Goal: Use online tool/utility: Utilize a website feature to perform a specific function

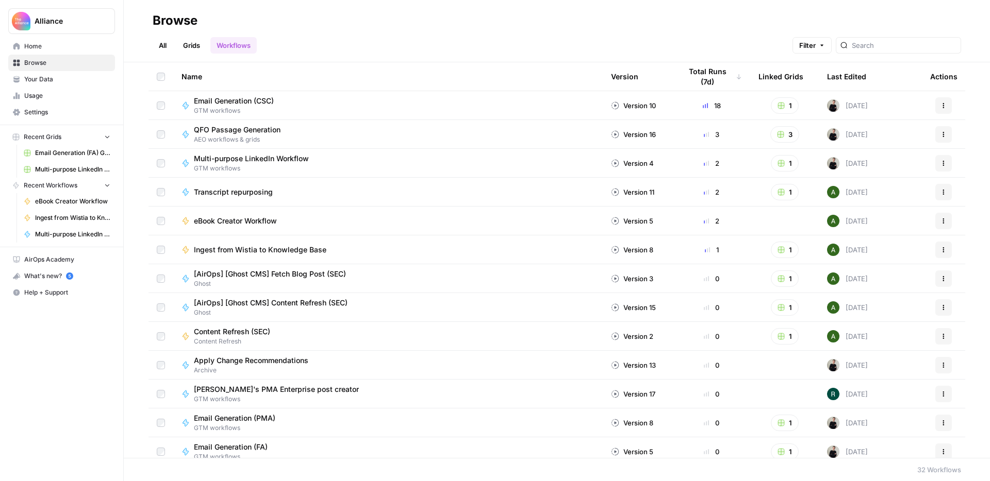
click at [76, 171] on span "Multi-purpose LinkedIn Workflow Grid" at bounding box center [72, 169] width 75 height 9
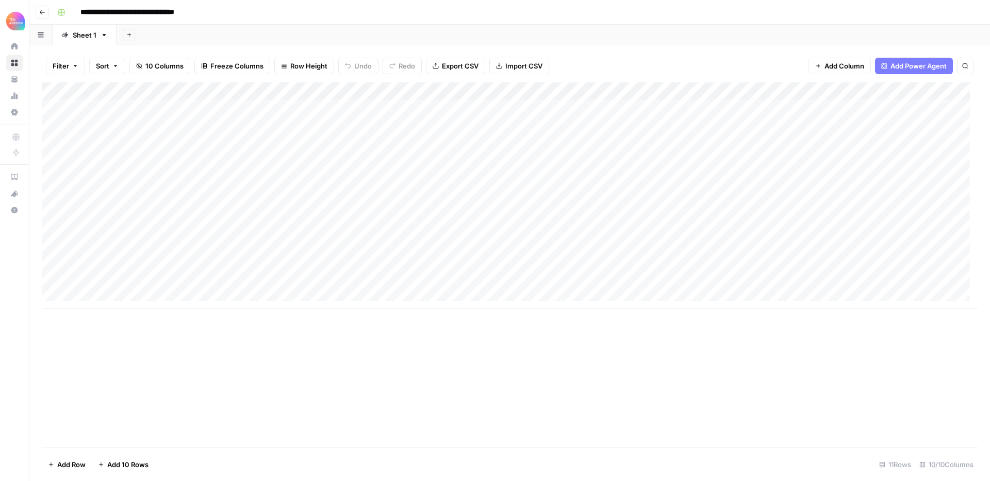
scroll to position [8, 0]
click at [94, 277] on div "Add Column" at bounding box center [510, 195] width 936 height 227
click at [93, 275] on div "Add Column" at bounding box center [510, 195] width 936 height 227
click at [111, 330] on button "Third-person" at bounding box center [119, 334] width 51 height 12
click at [192, 278] on div "Add Column" at bounding box center [510, 195] width 936 height 227
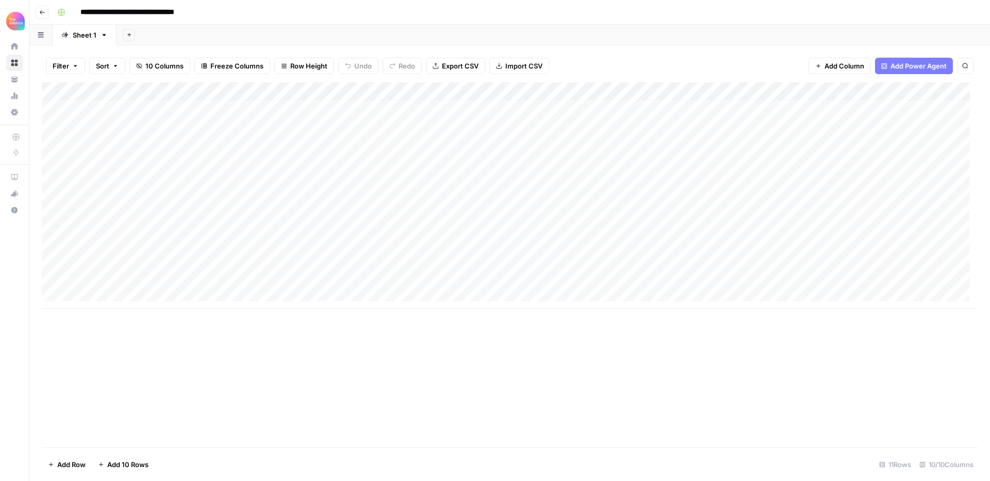
click at [190, 278] on div "Add Column" at bounding box center [510, 195] width 936 height 227
click at [209, 335] on button "Value" at bounding box center [200, 334] width 26 height 12
click at [283, 274] on div "Add Column" at bounding box center [510, 195] width 936 height 227
click at [286, 276] on div "Add Column" at bounding box center [510, 195] width 936 height 227
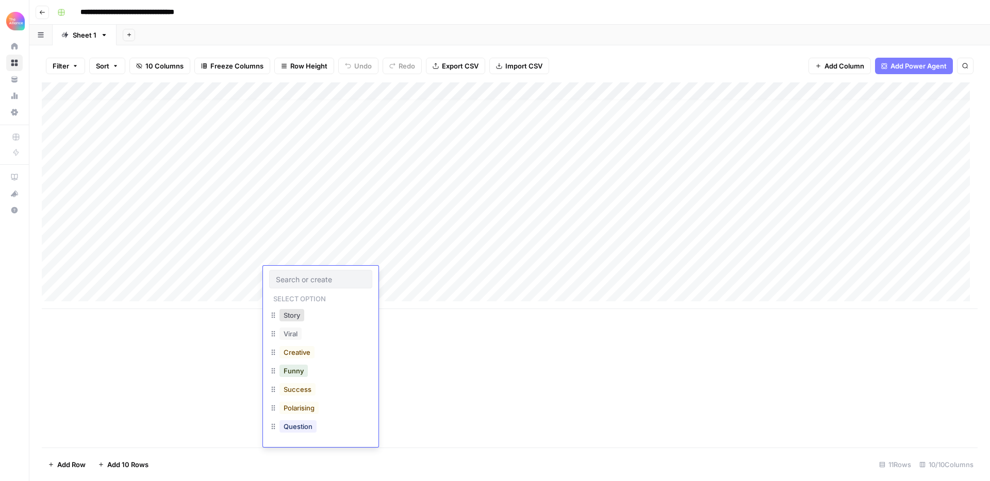
click at [480, 351] on div "Add Column" at bounding box center [510, 264] width 936 height 365
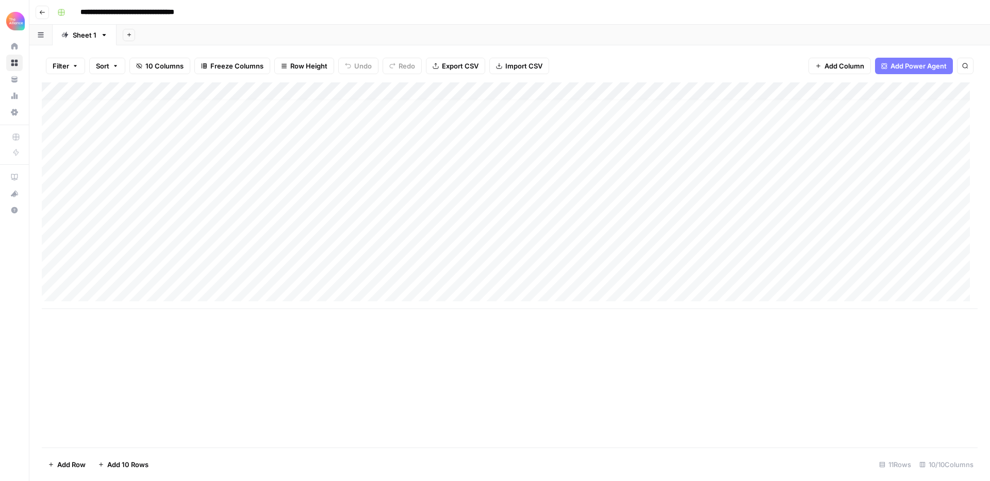
click at [292, 274] on div "Add Column" at bounding box center [510, 195] width 936 height 227
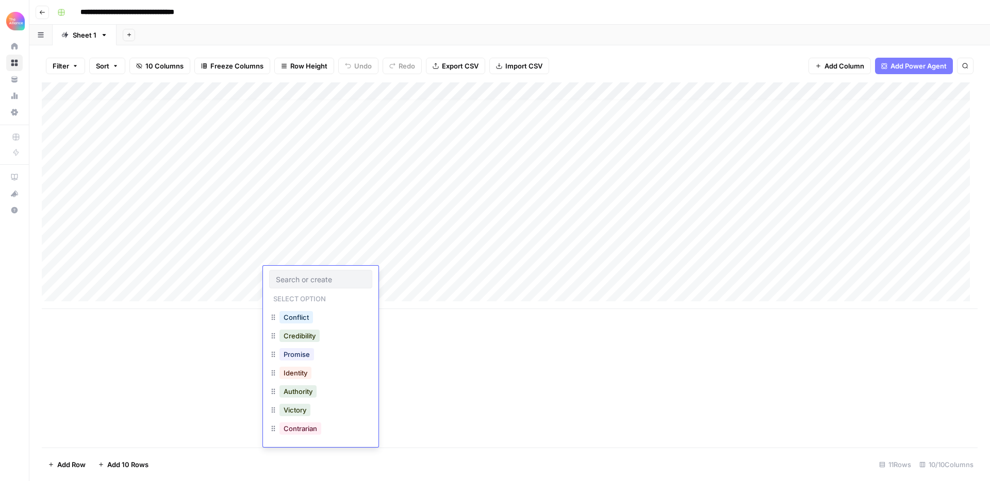
scroll to position [0, 0]
click at [306, 322] on div "Story" at bounding box center [291, 315] width 29 height 14
click at [297, 318] on button "Story" at bounding box center [291, 315] width 25 height 12
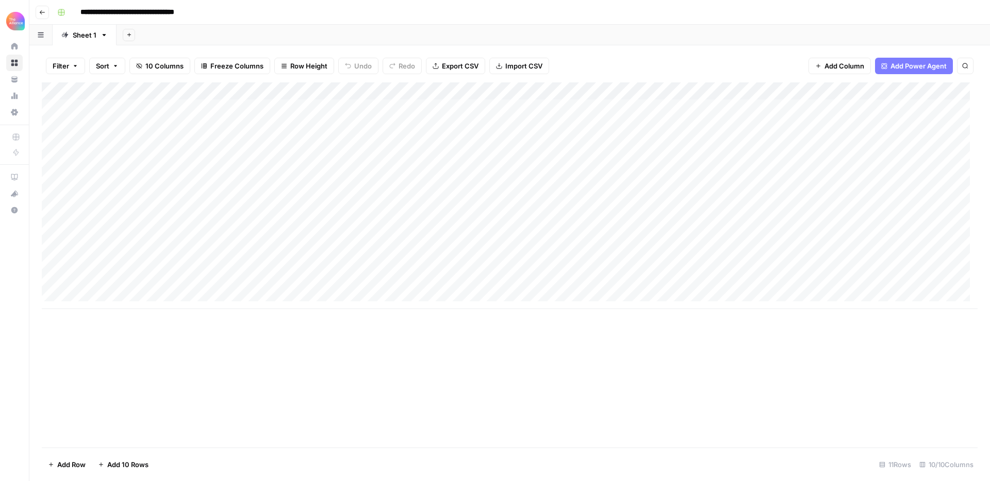
click at [399, 279] on div "Add Column" at bounding box center [510, 195] width 936 height 227
click at [388, 283] on div "Add Column" at bounding box center [510, 195] width 936 height 227
click at [471, 332] on div "Add Column" at bounding box center [510, 264] width 936 height 365
click at [477, 280] on div "Add Column" at bounding box center [510, 195] width 936 height 227
click at [675, 284] on div "Add Column" at bounding box center [510, 195] width 936 height 227
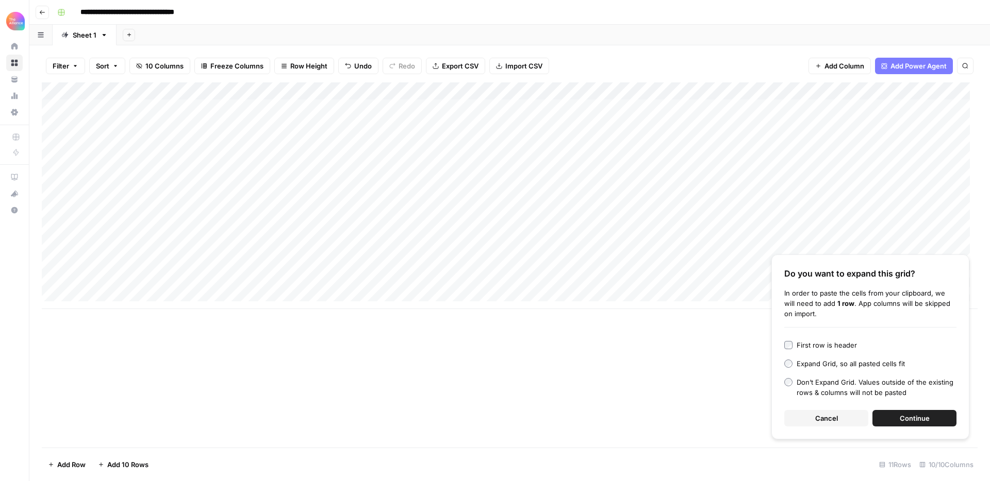
click at [674, 296] on div "Add Column" at bounding box center [510, 195] width 936 height 227
click at [674, 281] on div "Add Column" at bounding box center [510, 204] width 936 height 244
click at [706, 384] on div "Add Column Do you want to expand this grid? In order to paste the cells from yo…" at bounding box center [510, 264] width 936 height 365
click at [843, 415] on button "Cancel" at bounding box center [826, 418] width 84 height 16
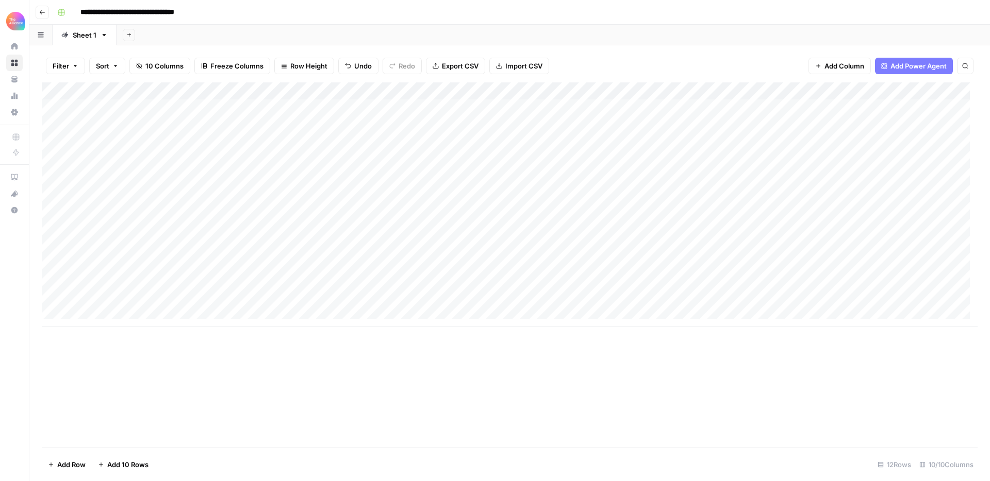
click at [494, 282] on div "Add Column" at bounding box center [510, 204] width 936 height 244
click at [577, 279] on div "Add Column" at bounding box center [510, 204] width 936 height 244
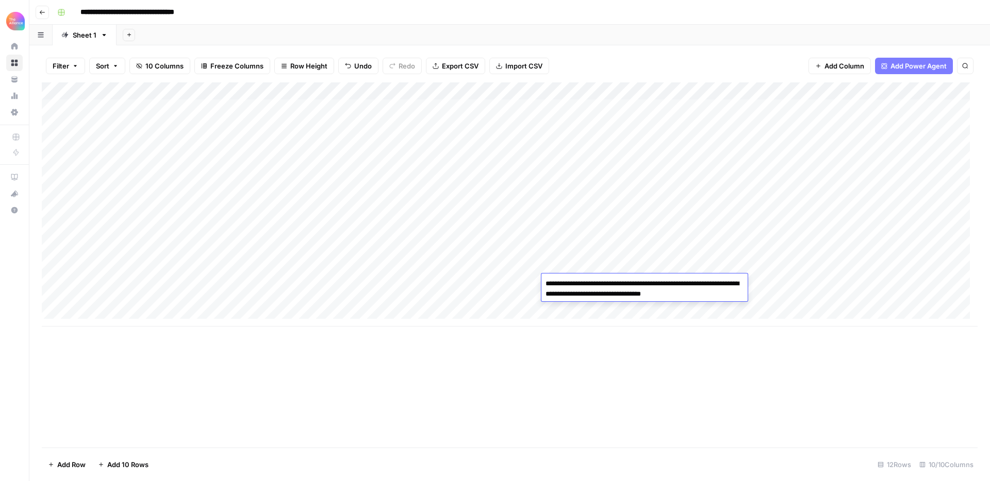
type textarea "**********"
click at [578, 335] on div "Add Column" at bounding box center [510, 264] width 936 height 365
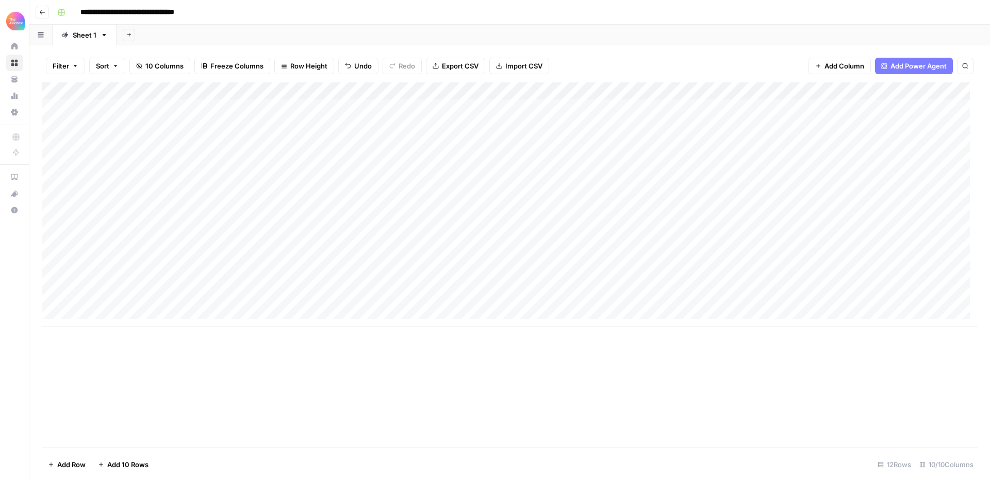
click at [503, 212] on div "Add Column" at bounding box center [510, 204] width 936 height 244
click at [772, 283] on div "Add Column" at bounding box center [510, 204] width 936 height 244
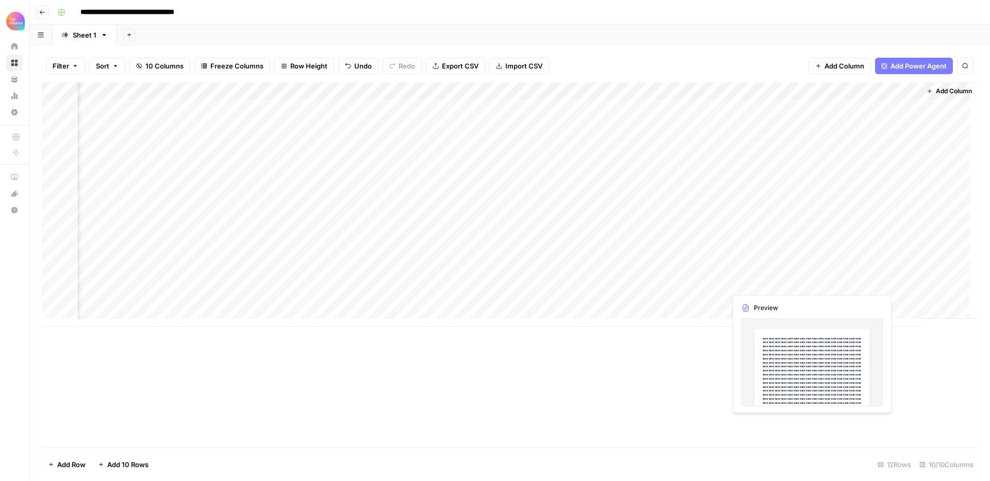
click at [773, 283] on div "Add Column" at bounding box center [510, 204] width 936 height 244
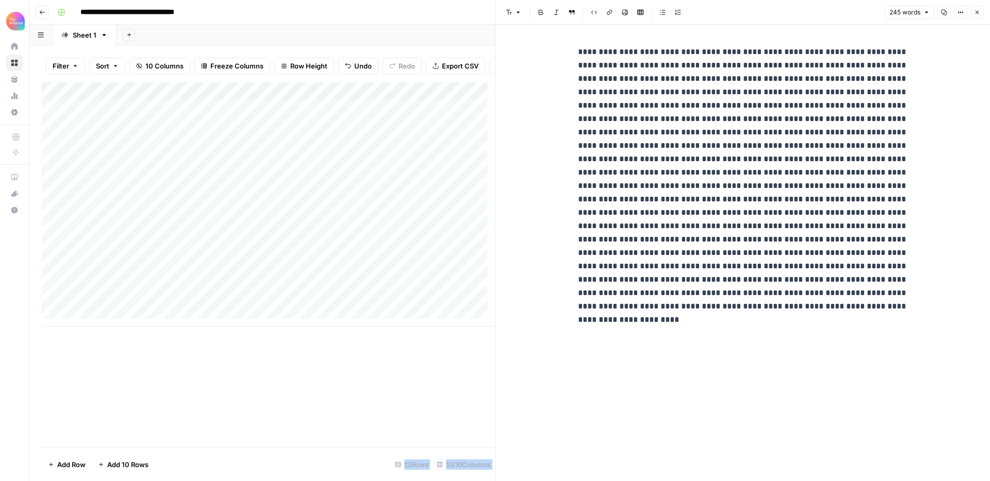
click at [980, 9] on button "Close" at bounding box center [976, 12] width 13 height 13
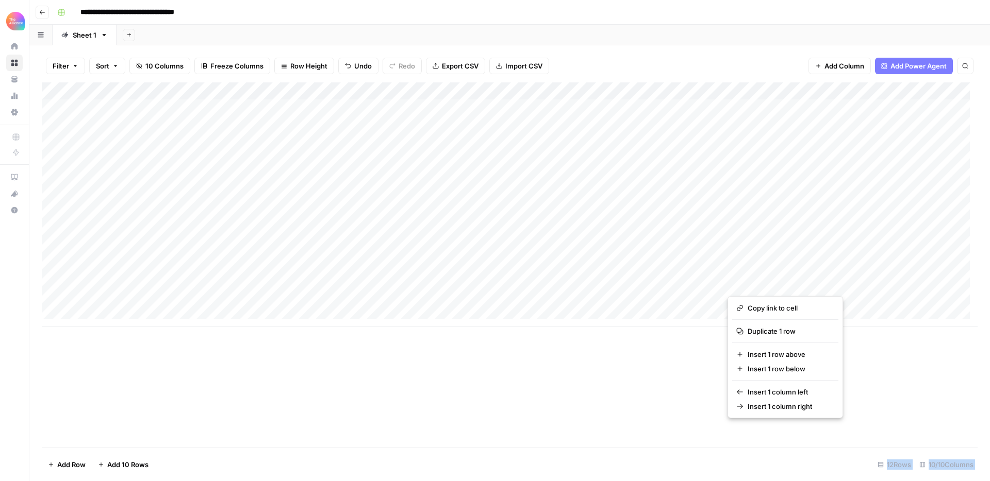
click at [760, 279] on button "button" at bounding box center [773, 283] width 93 height 18
click at [753, 281] on button "button" at bounding box center [773, 283] width 93 height 18
drag, startPoint x: 894, startPoint y: 347, endPoint x: 887, endPoint y: 320, distance: 28.8
click at [894, 347] on div "Add Column" at bounding box center [510, 264] width 936 height 365
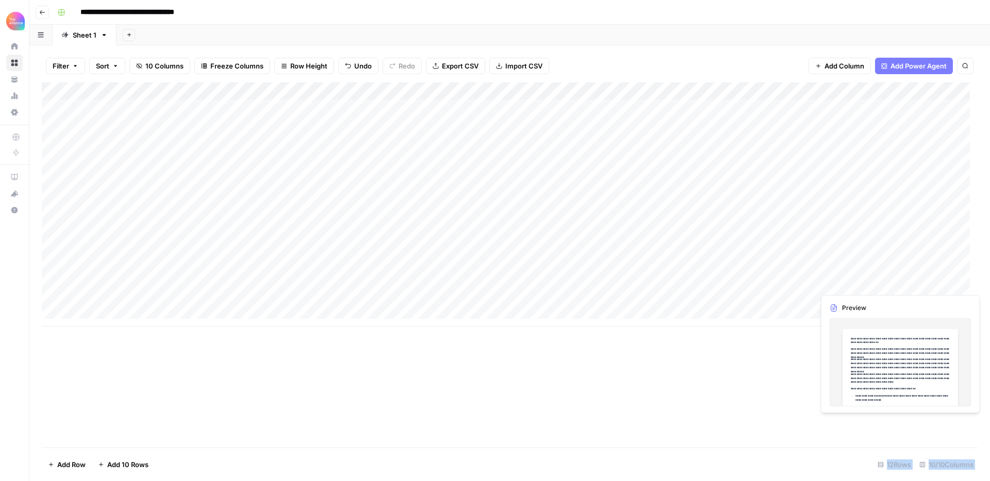
click at [932, 282] on div "Add Column" at bounding box center [510, 204] width 936 height 244
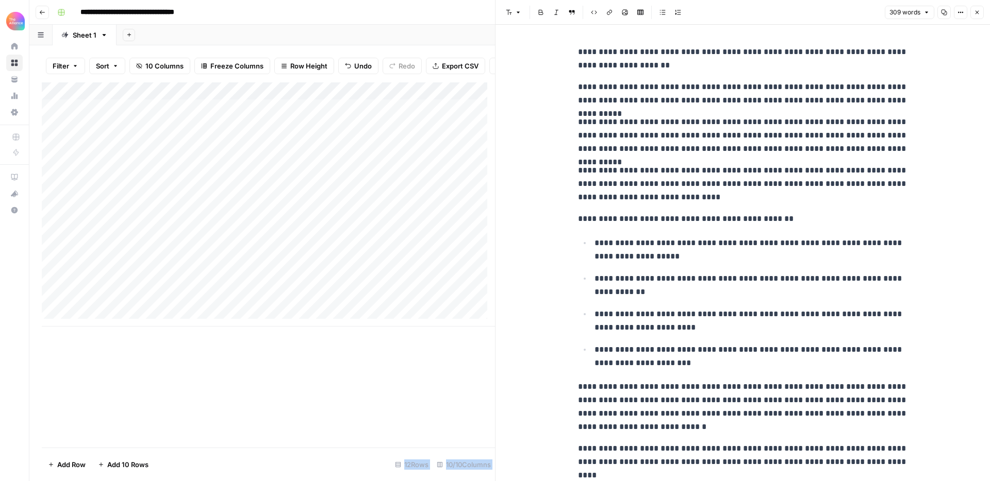
click at [403, 290] on div "Add Column" at bounding box center [268, 204] width 453 height 244
click at [698, 255] on p "**********" at bounding box center [750, 250] width 313 height 27
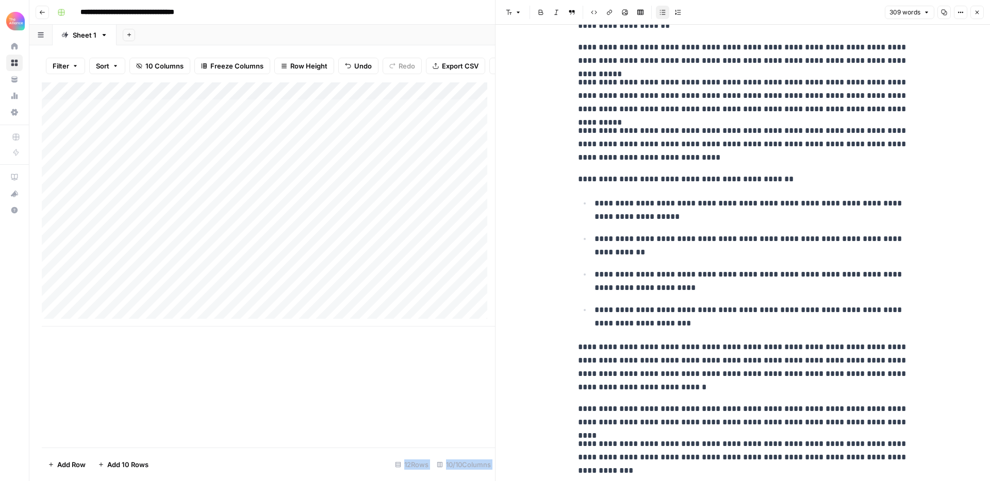
scroll to position [8, 0]
click at [328, 279] on div "Add Column" at bounding box center [268, 204] width 453 height 244
click at [316, 281] on div "Add Column" at bounding box center [268, 204] width 453 height 244
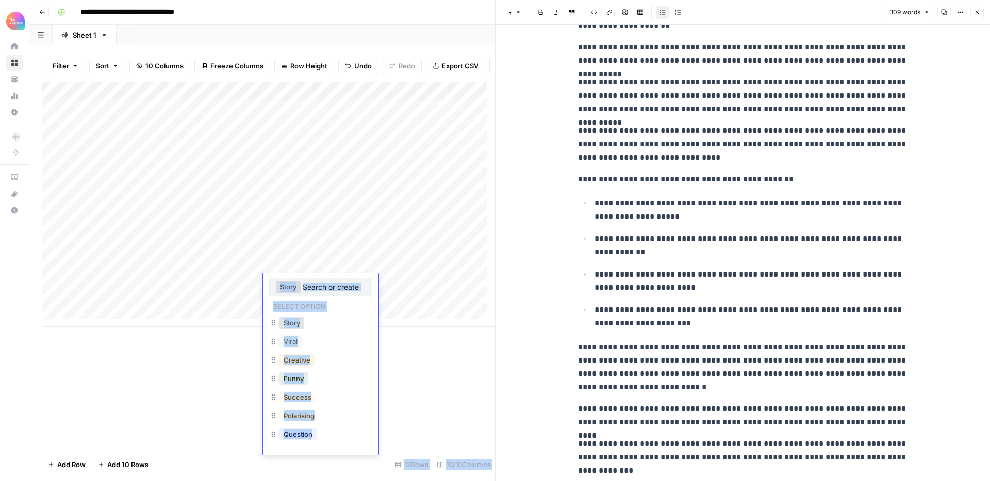
click at [306, 361] on button "Creative" at bounding box center [296, 360] width 35 height 12
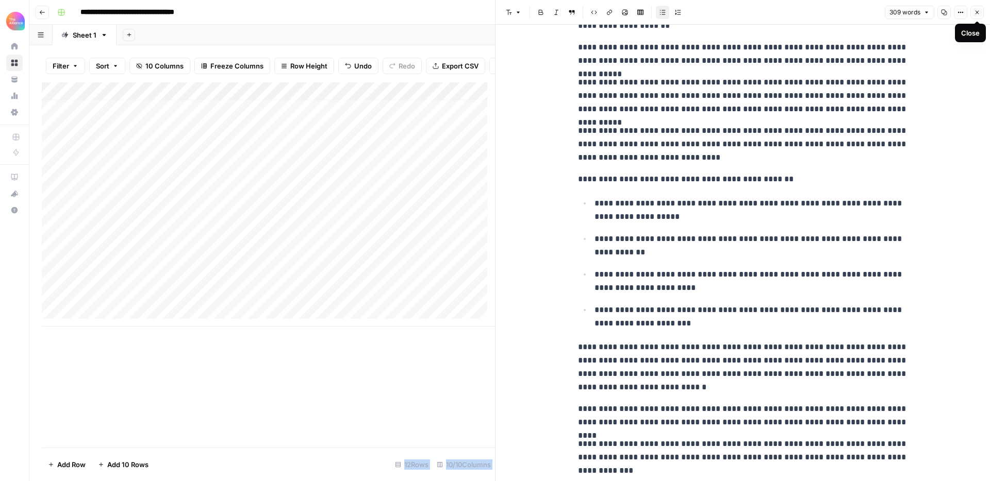
click at [980, 18] on button "Close" at bounding box center [976, 12] width 13 height 13
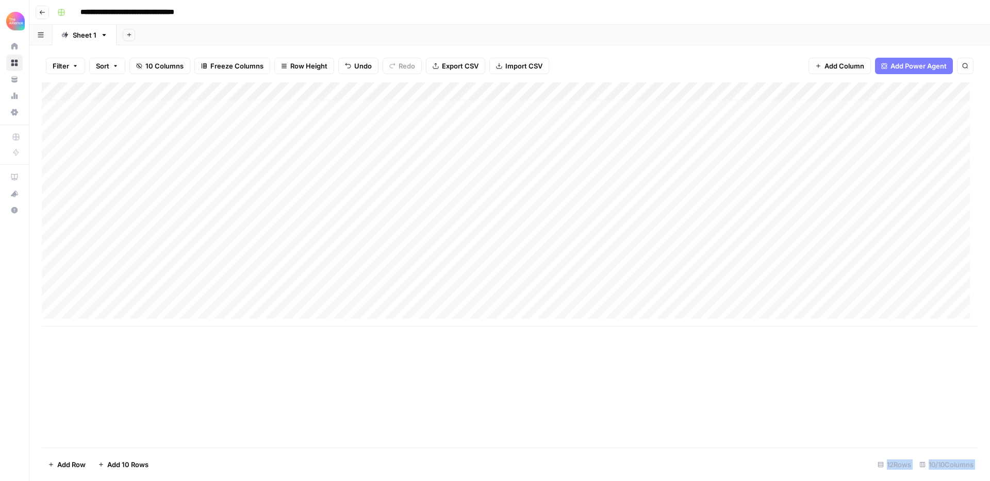
click at [413, 276] on div "Add Column" at bounding box center [510, 204] width 936 height 244
